Goal: Browse casually

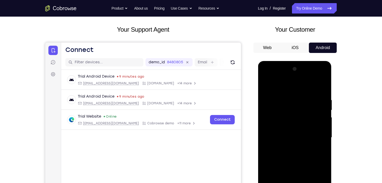
scroll to position [65, 0]
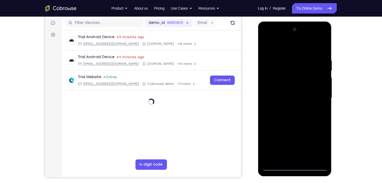
click at [296, 166] on div at bounding box center [295, 99] width 66 height 146
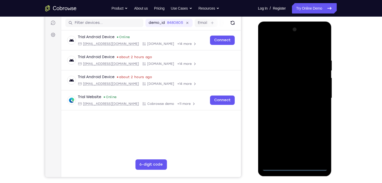
click at [293, 167] on div at bounding box center [295, 99] width 66 height 146
click at [322, 143] on div at bounding box center [295, 99] width 66 height 146
click at [268, 37] on div at bounding box center [295, 99] width 66 height 146
click at [319, 93] on div at bounding box center [295, 99] width 66 height 146
click at [291, 108] on div at bounding box center [295, 99] width 66 height 146
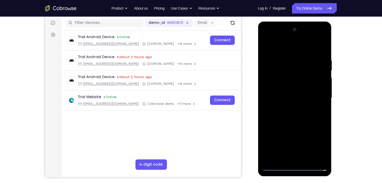
click at [279, 93] on div at bounding box center [295, 99] width 66 height 146
click at [290, 87] on div at bounding box center [295, 99] width 66 height 146
click at [306, 97] on div at bounding box center [295, 99] width 66 height 146
click at [305, 96] on div at bounding box center [295, 99] width 66 height 146
click at [286, 99] on div at bounding box center [295, 99] width 66 height 146
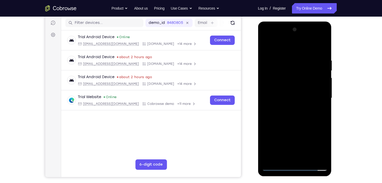
click at [300, 111] on div at bounding box center [295, 99] width 66 height 146
click at [323, 55] on div at bounding box center [295, 99] width 66 height 146
click at [308, 159] on div at bounding box center [295, 99] width 66 height 146
